Goal: Find contact information: Find specific fact

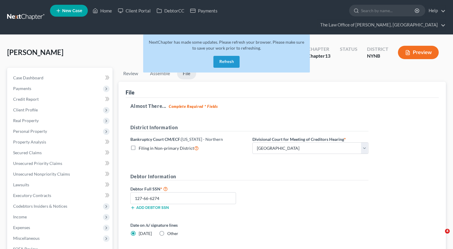
select select "0"
click at [106, 12] on link "Home" at bounding box center [102, 10] width 25 height 11
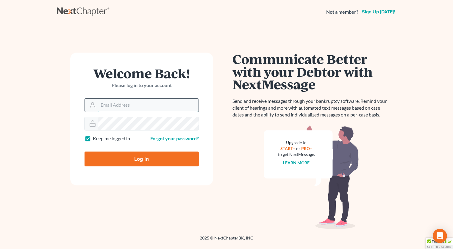
click at [162, 101] on input "Email Address" at bounding box center [148, 105] width 100 height 13
click at [167, 107] on input "Email Address" at bounding box center [148, 105] width 100 height 13
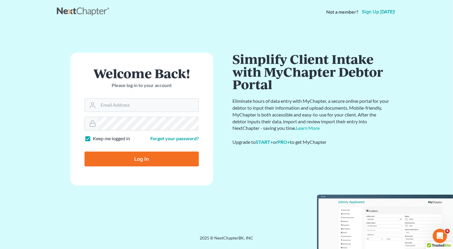
type input "[PERSON_NAME][EMAIL_ADDRESS][DOMAIN_NAME]"
click at [143, 157] on input "Log In" at bounding box center [142, 159] width 114 height 15
type input "Thinking..."
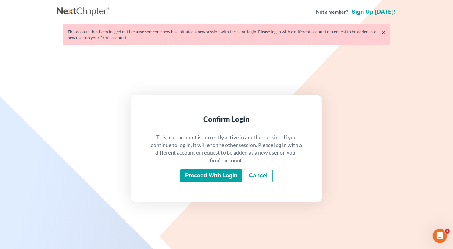
click at [201, 175] on input "Proceed with login" at bounding box center [211, 176] width 62 height 14
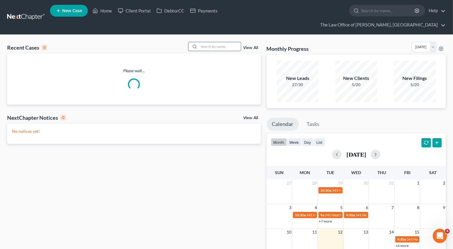
click at [230, 42] on input "search" at bounding box center [220, 46] width 42 height 9
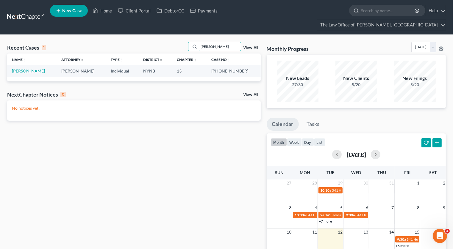
type input "kuss"
click at [37, 68] on link "Kussius, James" at bounding box center [28, 70] width 33 height 5
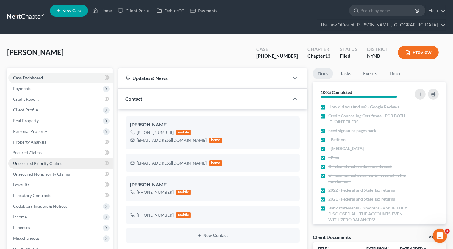
click at [38, 161] on span "Unsecured Priority Claims" at bounding box center [37, 163] width 49 height 5
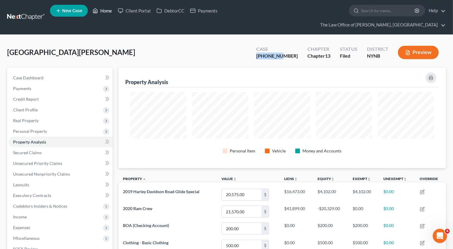
click at [111, 13] on link "Home" at bounding box center [102, 10] width 25 height 11
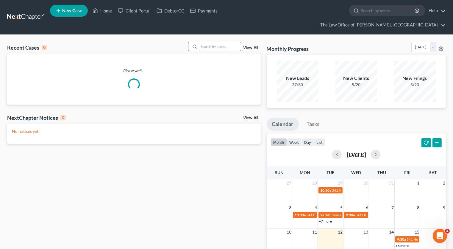
click at [227, 42] on input "search" at bounding box center [220, 46] width 42 height 9
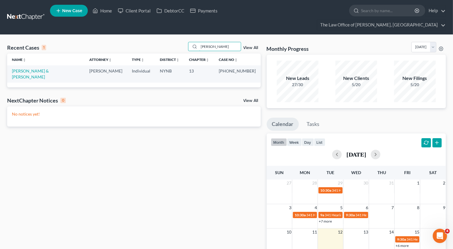
type input "[PERSON_NAME]"
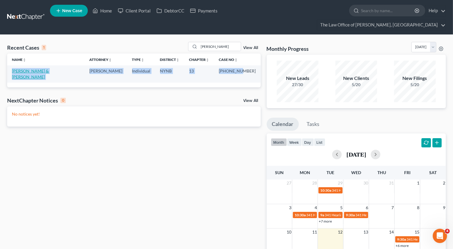
drag, startPoint x: 249, startPoint y: 60, endPoint x: 12, endPoint y: 60, distance: 237.2
click at [12, 65] on tr "[PERSON_NAME] & [PERSON_NAME] Individual NYNB 13 24-11250-1" at bounding box center [134, 73] width 254 height 17
copy tr "[PERSON_NAME] & [PERSON_NAME] Individual NYNB 13 24-11250-"
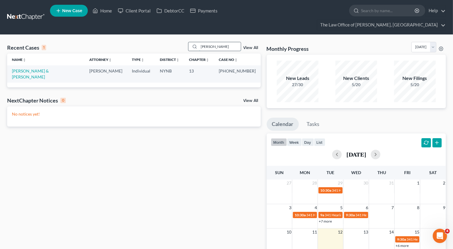
drag, startPoint x: 217, startPoint y: 35, endPoint x: 190, endPoint y: 35, distance: 26.5
click at [190, 42] on div "[PERSON_NAME]" at bounding box center [214, 46] width 53 height 9
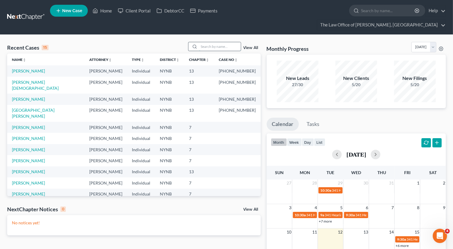
click at [217, 42] on input "search" at bounding box center [220, 46] width 42 height 9
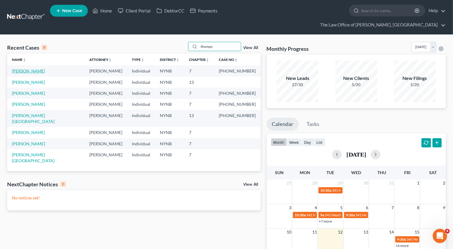
type input "thomps"
click at [41, 68] on link "[PERSON_NAME]" at bounding box center [28, 70] width 33 height 5
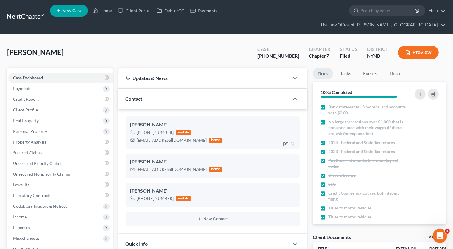
scroll to position [803, 0]
click at [156, 137] on div "[EMAIL_ADDRESS][DOMAIN_NAME]" at bounding box center [172, 140] width 70 height 6
copy div "[EMAIL_ADDRESS][DOMAIN_NAME]"
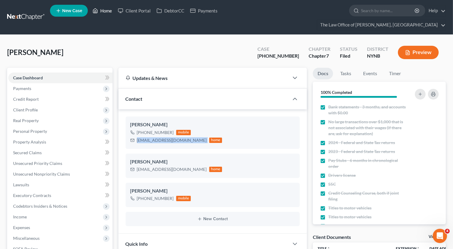
click at [111, 16] on link "Home" at bounding box center [102, 10] width 25 height 11
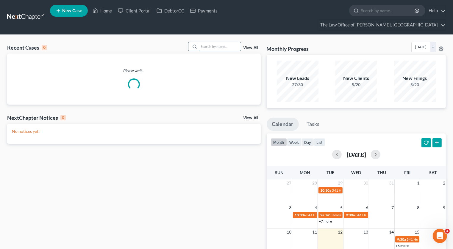
click at [229, 42] on input "search" at bounding box center [220, 46] width 42 height 9
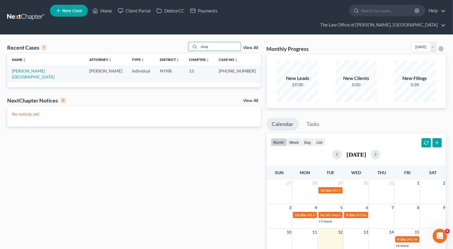
type input "shaq"
click at [46, 65] on td "[PERSON_NAME][GEOGRAPHIC_DATA]" at bounding box center [46, 73] width 78 height 17
click at [46, 68] on link "[PERSON_NAME][GEOGRAPHIC_DATA]" at bounding box center [33, 73] width 43 height 11
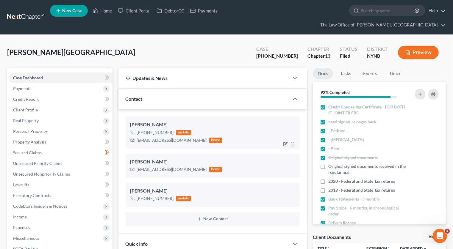
scroll to position [43, 0]
click at [155, 137] on div "[EMAIL_ADDRESS][DOMAIN_NAME]" at bounding box center [172, 140] width 70 height 6
copy div "[EMAIL_ADDRESS][DOMAIN_NAME]"
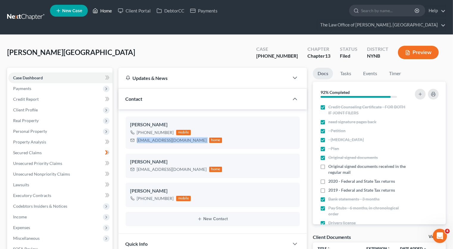
click at [106, 15] on link "Home" at bounding box center [102, 10] width 25 height 11
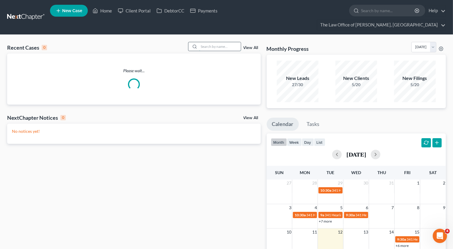
click at [229, 42] on input "search" at bounding box center [220, 46] width 42 height 9
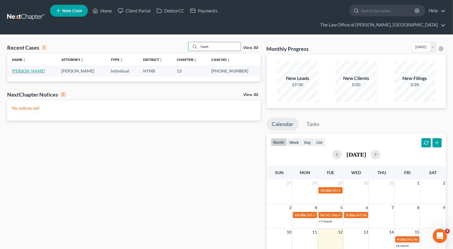
type input "fayet"
click at [35, 68] on link "[PERSON_NAME]" at bounding box center [28, 70] width 33 height 5
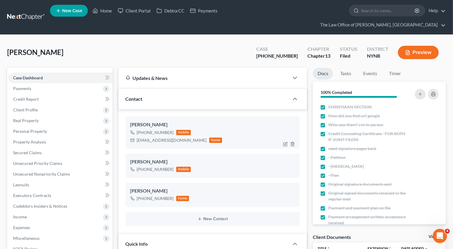
scroll to position [21, 0]
click at [158, 137] on div "[EMAIL_ADDRESS][DOMAIN_NAME]" at bounding box center [172, 140] width 70 height 6
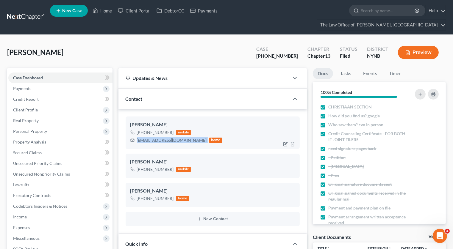
copy div "[EMAIL_ADDRESS][DOMAIN_NAME]"
click at [107, 12] on link "Home" at bounding box center [102, 10] width 25 height 11
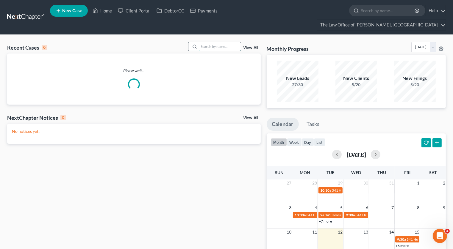
click at [235, 42] on input "search" at bounding box center [220, 46] width 42 height 9
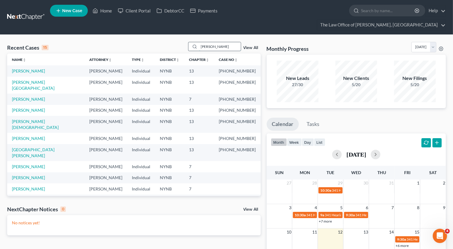
type input "[PERSON_NAME]"
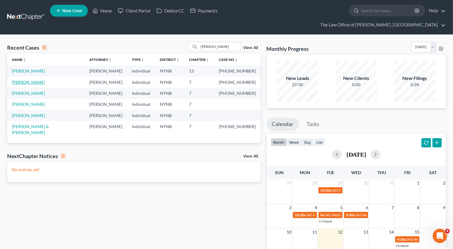
click at [35, 80] on link "[PERSON_NAME]" at bounding box center [28, 82] width 33 height 5
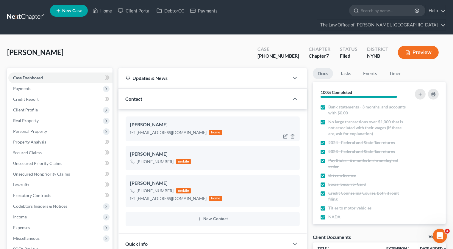
scroll to position [117, 0]
click at [144, 130] on div "[EMAIL_ADDRESS][DOMAIN_NAME]" at bounding box center [172, 133] width 70 height 6
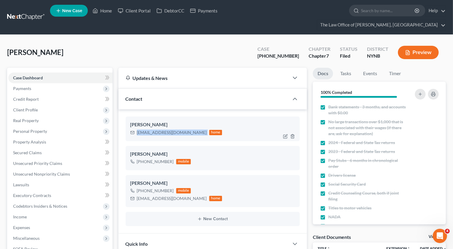
copy div "[EMAIL_ADDRESS][DOMAIN_NAME]"
click at [100, 9] on link "Home" at bounding box center [102, 10] width 25 height 11
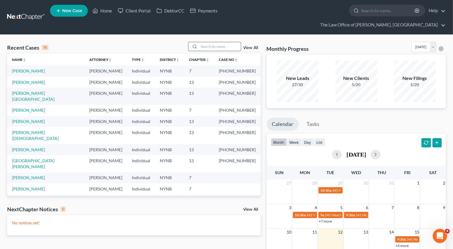
click at [208, 42] on input "search" at bounding box center [220, 46] width 42 height 9
type input "[PERSON_NAME]"
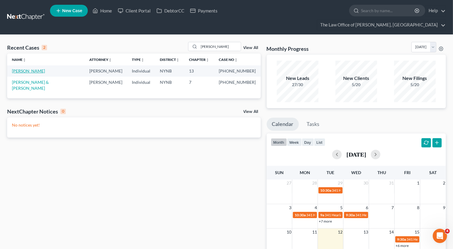
click at [34, 68] on link "[PERSON_NAME]" at bounding box center [28, 70] width 33 height 5
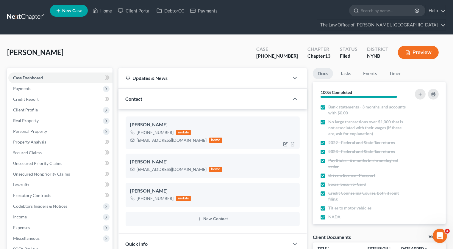
click at [174, 137] on div "[EMAIL_ADDRESS][DOMAIN_NAME]" at bounding box center [172, 140] width 70 height 6
copy div "[EMAIL_ADDRESS][DOMAIN_NAME]"
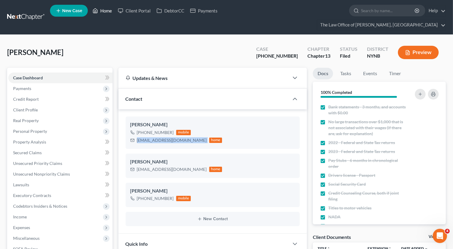
click at [101, 14] on link "Home" at bounding box center [102, 10] width 25 height 11
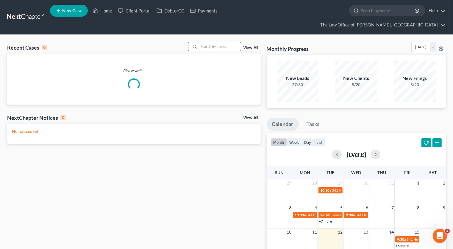
click at [225, 42] on input "search" at bounding box center [220, 46] width 42 height 9
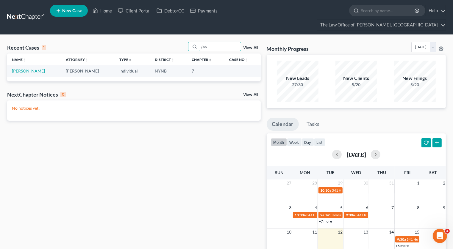
type input "gius"
click at [32, 68] on link "[PERSON_NAME]" at bounding box center [28, 70] width 33 height 5
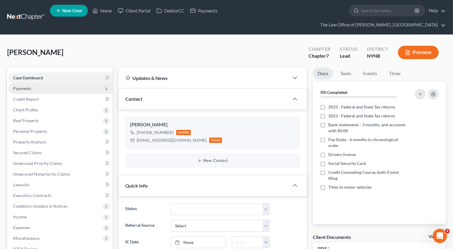
scroll to position [45, 0]
click at [48, 83] on span "Payments" at bounding box center [60, 88] width 104 height 11
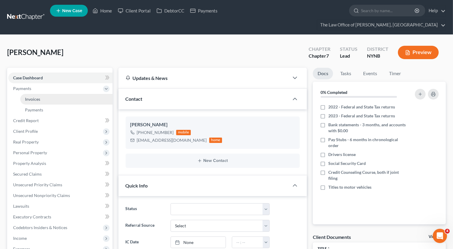
scroll to position [164, 0]
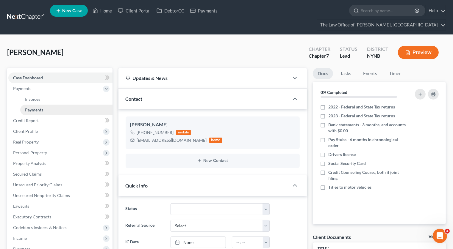
click at [46, 105] on link "Payments" at bounding box center [66, 110] width 92 height 11
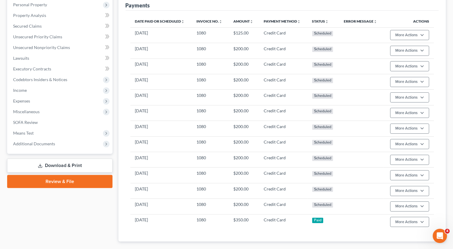
scroll to position [166, 0]
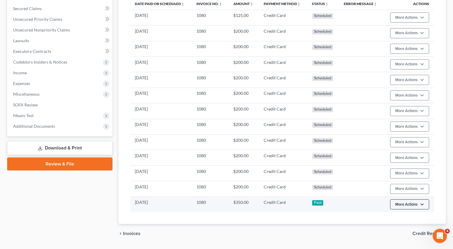
click at [427, 23] on button "More Actions" at bounding box center [409, 17] width 39 height 10
click at [413, 207] on link "Refund" at bounding box center [406, 212] width 33 height 10
click at [411, 23] on button "More Actions" at bounding box center [409, 17] width 39 height 10
click at [404, 207] on link "Refund" at bounding box center [406, 212] width 33 height 10
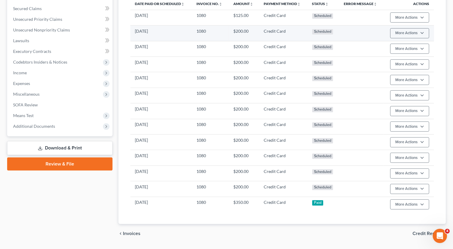
drag, startPoint x: 143, startPoint y: 14, endPoint x: 268, endPoint y: 19, distance: 124.5
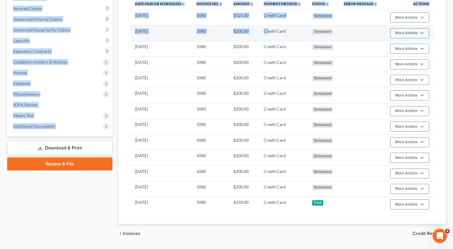
click at [268, 26] on td "Credit Card" at bounding box center [283, 33] width 48 height 15
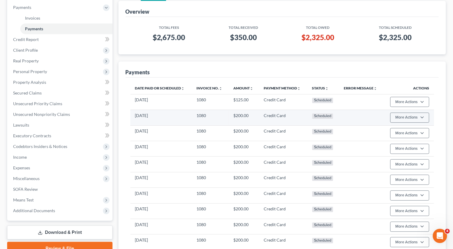
scroll to position [0, 0]
